Goal: Complete application form

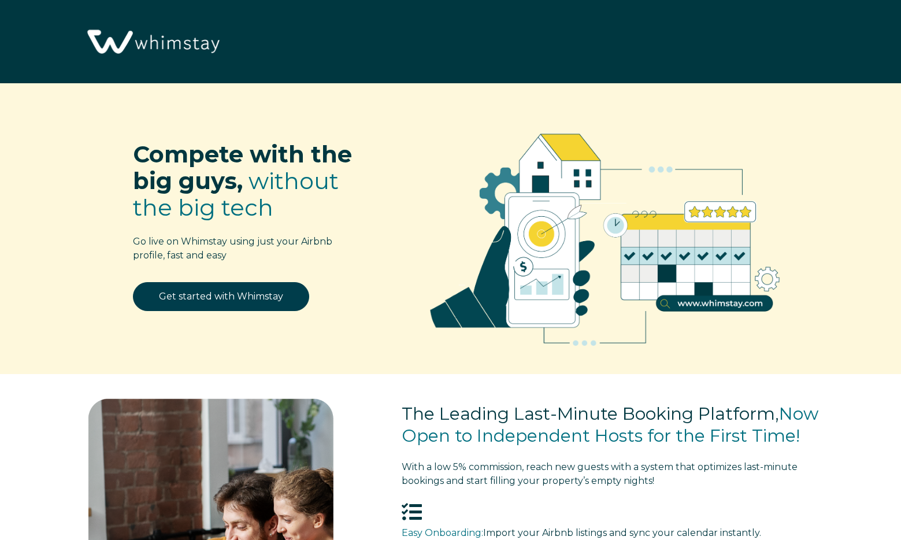
select select "US"
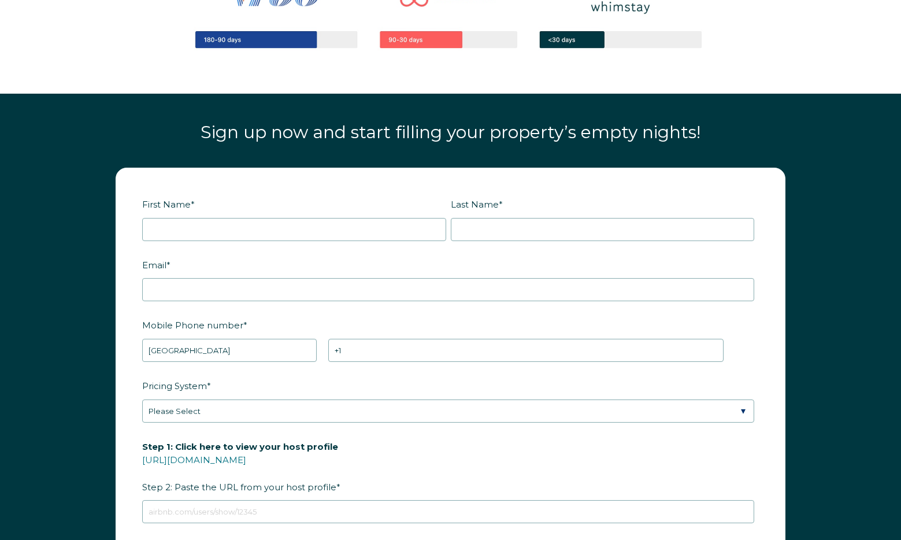
scroll to position [1333, 0]
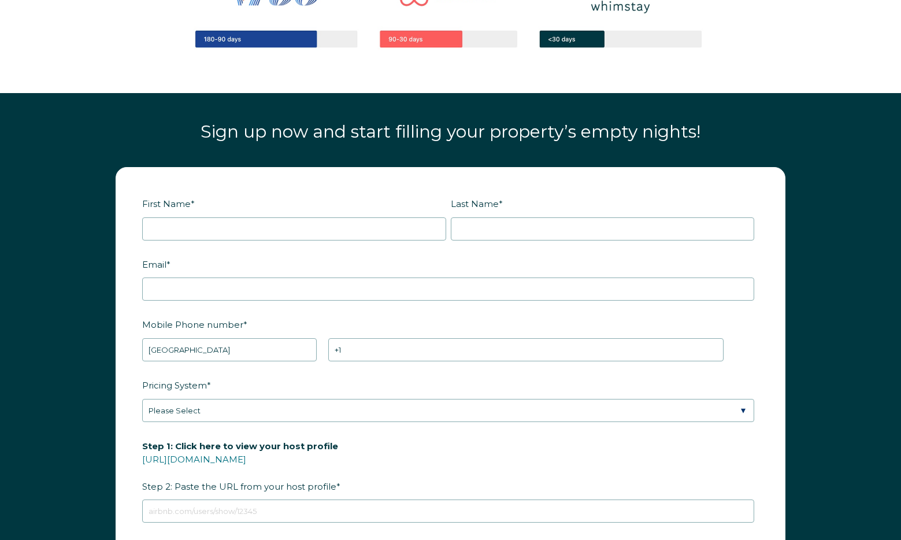
click at [286, 241] on fieldset "First Name * Last Name *" at bounding box center [450, 224] width 617 height 61
click at [281, 232] on input "First Name *" at bounding box center [294, 228] width 304 height 23
type input "[PERSON_NAME]"
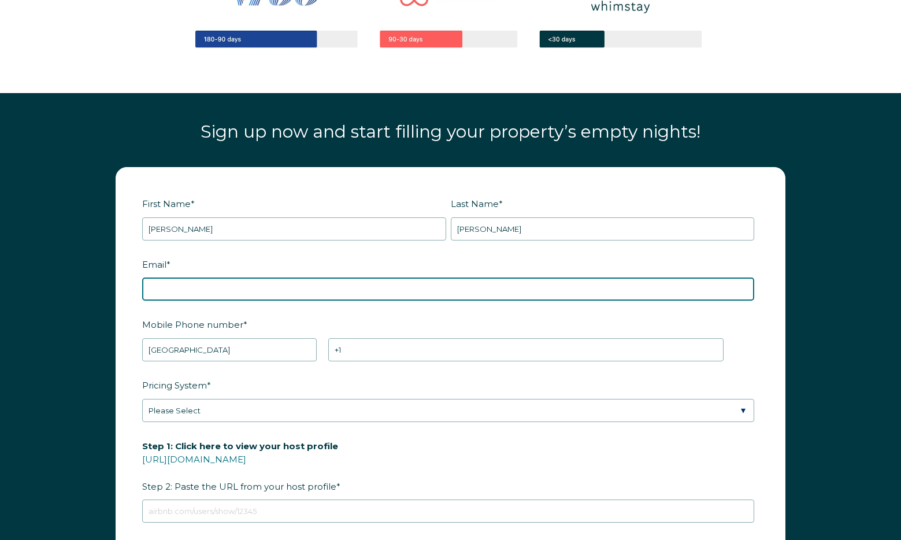
type input "[EMAIL_ADDRESS][DOMAIN_NAME]"
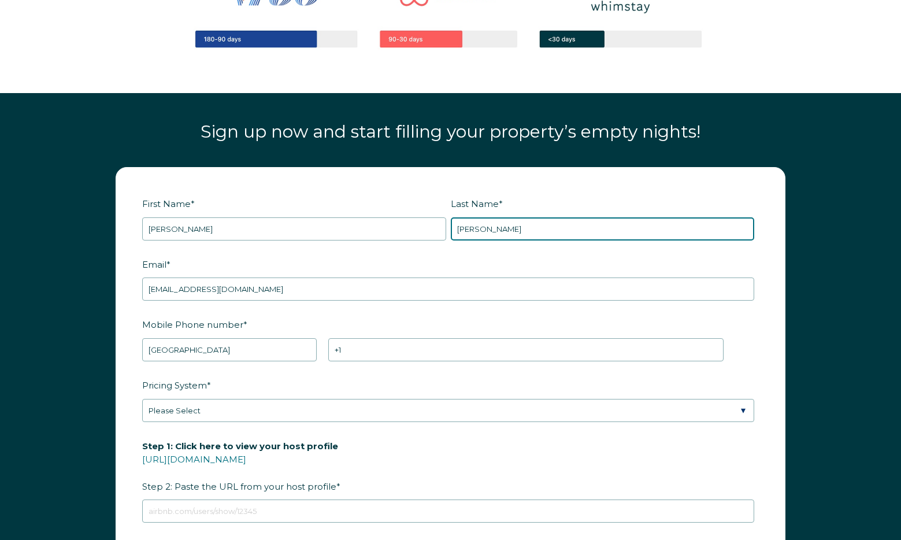
click at [512, 234] on input "[PERSON_NAME]" at bounding box center [603, 228] width 304 height 23
click at [511, 234] on input "[PERSON_NAME]" at bounding box center [603, 228] width 304 height 23
type input "RBOT17"
paste input "RBOT17"
type input "RBOT17"
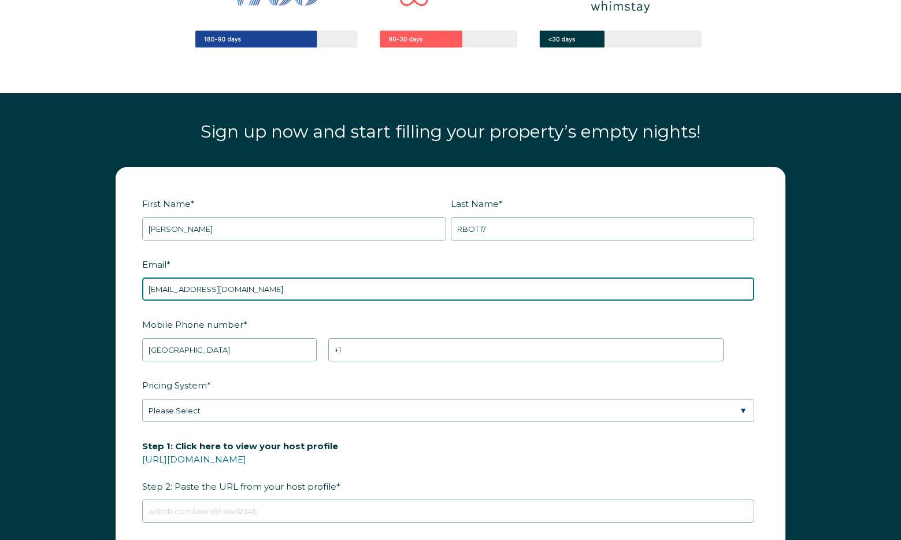
click at [205, 289] on input "[EMAIL_ADDRESS][DOMAIN_NAME]" at bounding box center [448, 289] width 612 height 23
paste input "RBOT17"
type input "[EMAIL_ADDRESS][DOMAIN_NAME]"
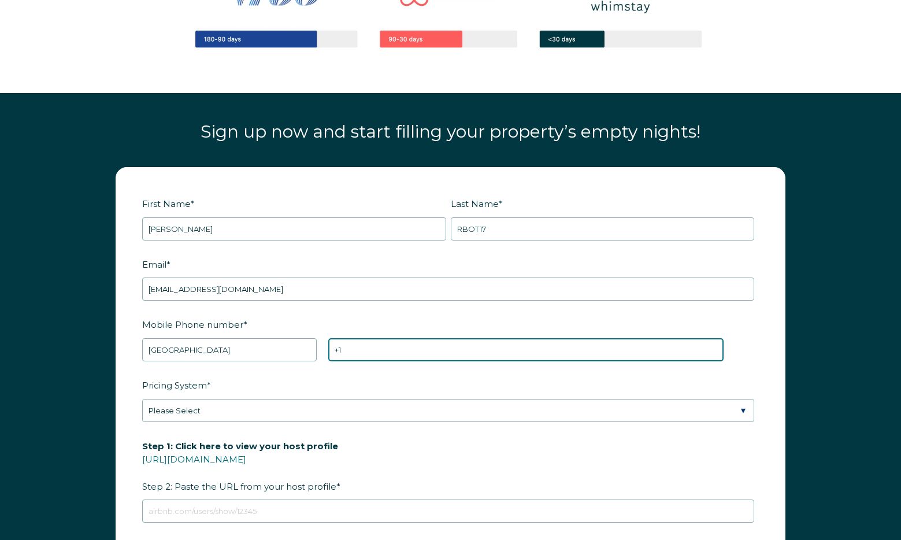
click at [378, 353] on input "+1" at bounding box center [525, 349] width 395 height 23
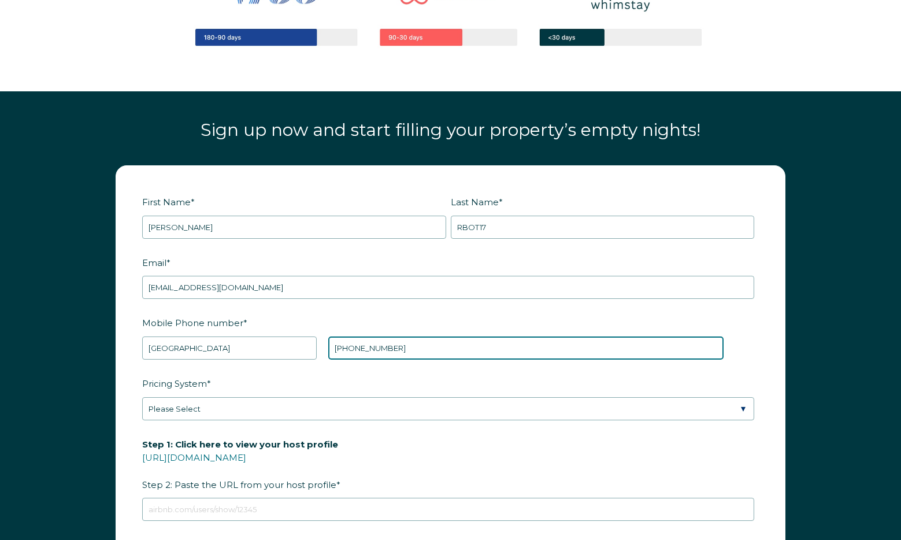
type input "[PHONE_NUMBER]"
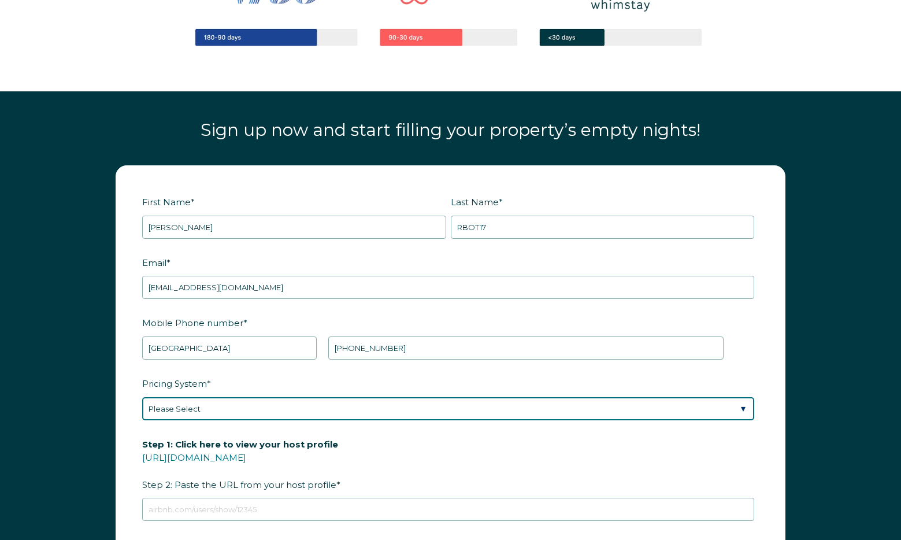
click at [308, 416] on select "Please Select Manual Airbnb Smart Pricing PriceLabs Wheelhouse Beyond Pricing 3…" at bounding box center [448, 408] width 612 height 23
select select "Wheelhouse"
click at [142, 397] on select "Please Select Manual Airbnb Smart Pricing PriceLabs Wheelhouse Beyond Pricing 3…" at bounding box center [448, 408] width 612 height 23
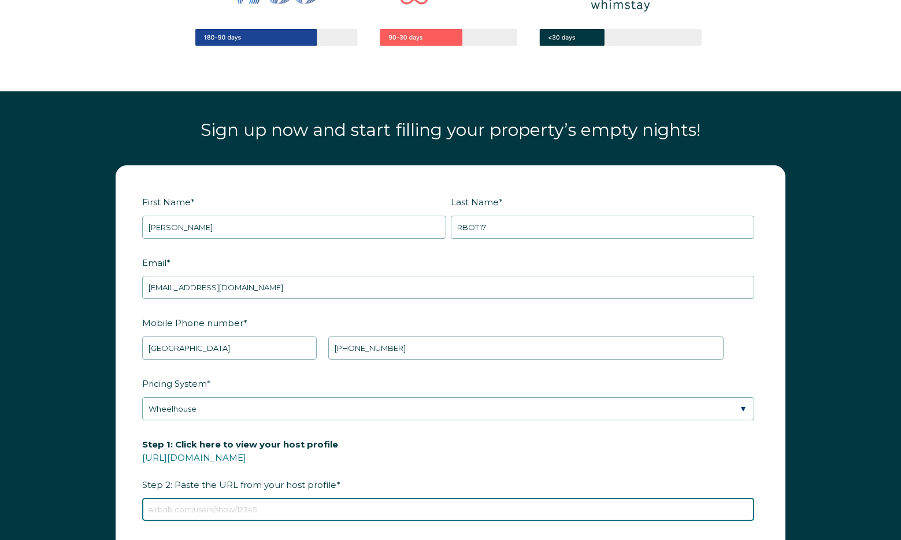
click at [220, 508] on input "Step 1: Click here to view your host profile [URL][DOMAIN_NAME] Step 2: Paste t…" at bounding box center [448, 509] width 612 height 23
type input "[URL][DOMAIN_NAME]"
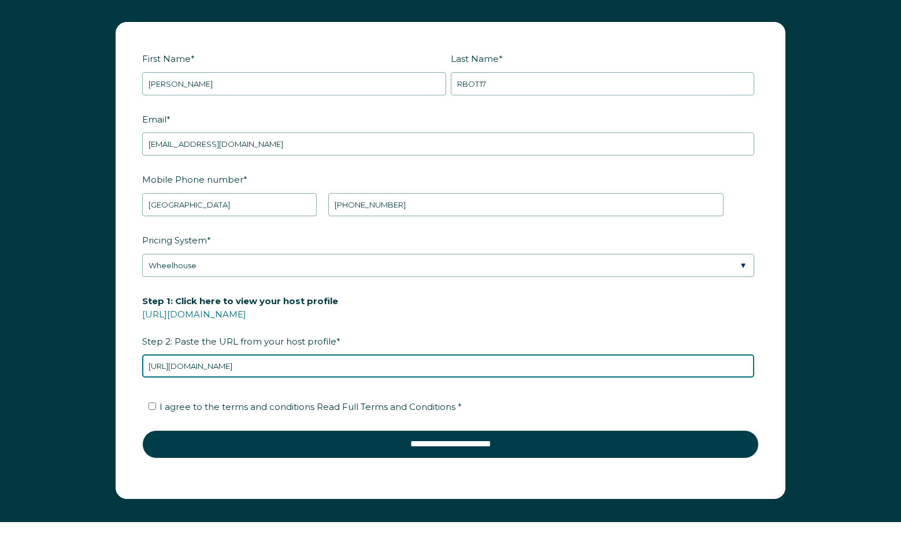
scroll to position [1485, 0]
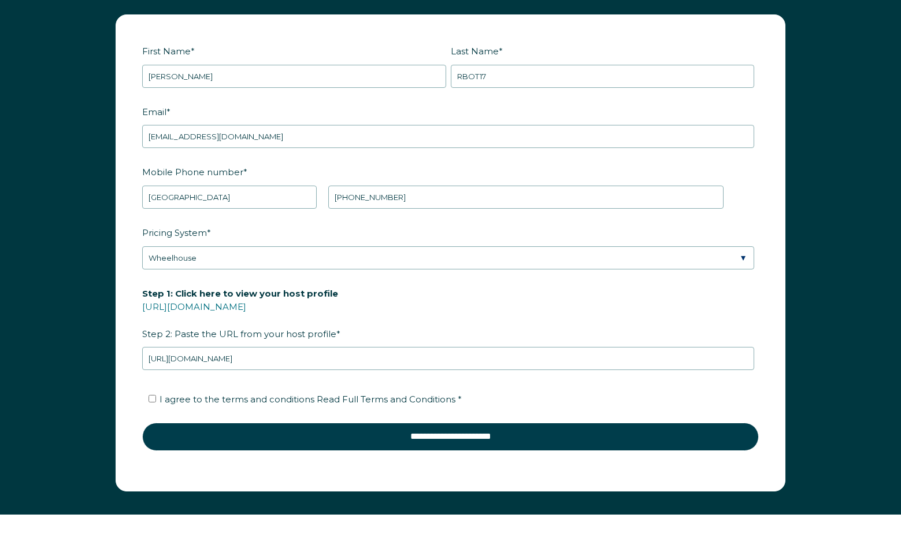
drag, startPoint x: 498, startPoint y: 311, endPoint x: 484, endPoint y: 324, distance: 19.2
click at [498, 311] on label "Step 1: Click here to view your host profile [URL][DOMAIN_NAME] Step 2: Paste t…" at bounding box center [450, 313] width 617 height 61
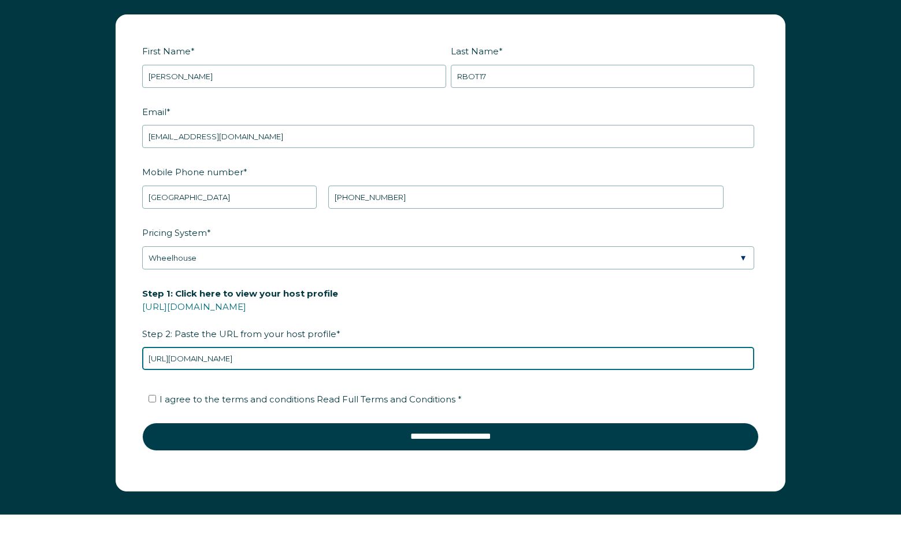
click at [498, 347] on input "[URL][DOMAIN_NAME]" at bounding box center [448, 358] width 612 height 23
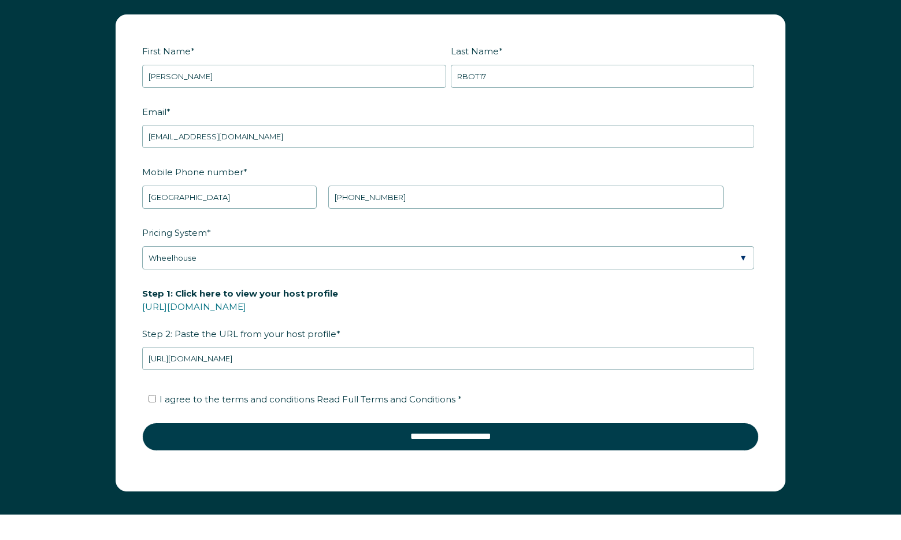
click at [172, 400] on span "I agree to the terms and conditions Read Full Terms and Conditions *" at bounding box center [311, 399] width 302 height 11
click at [156, 400] on input "I agree to the terms and conditions Read Full Terms and Conditions *" at bounding box center [153, 399] width 8 height 8
checkbox input "true"
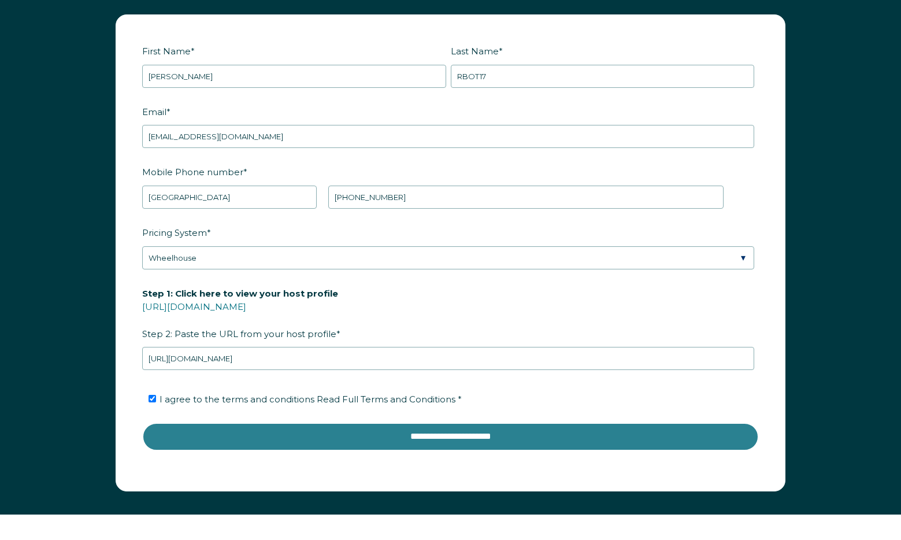
click at [297, 447] on input "**********" at bounding box center [450, 437] width 617 height 28
